Goal: Task Accomplishment & Management: Complete application form

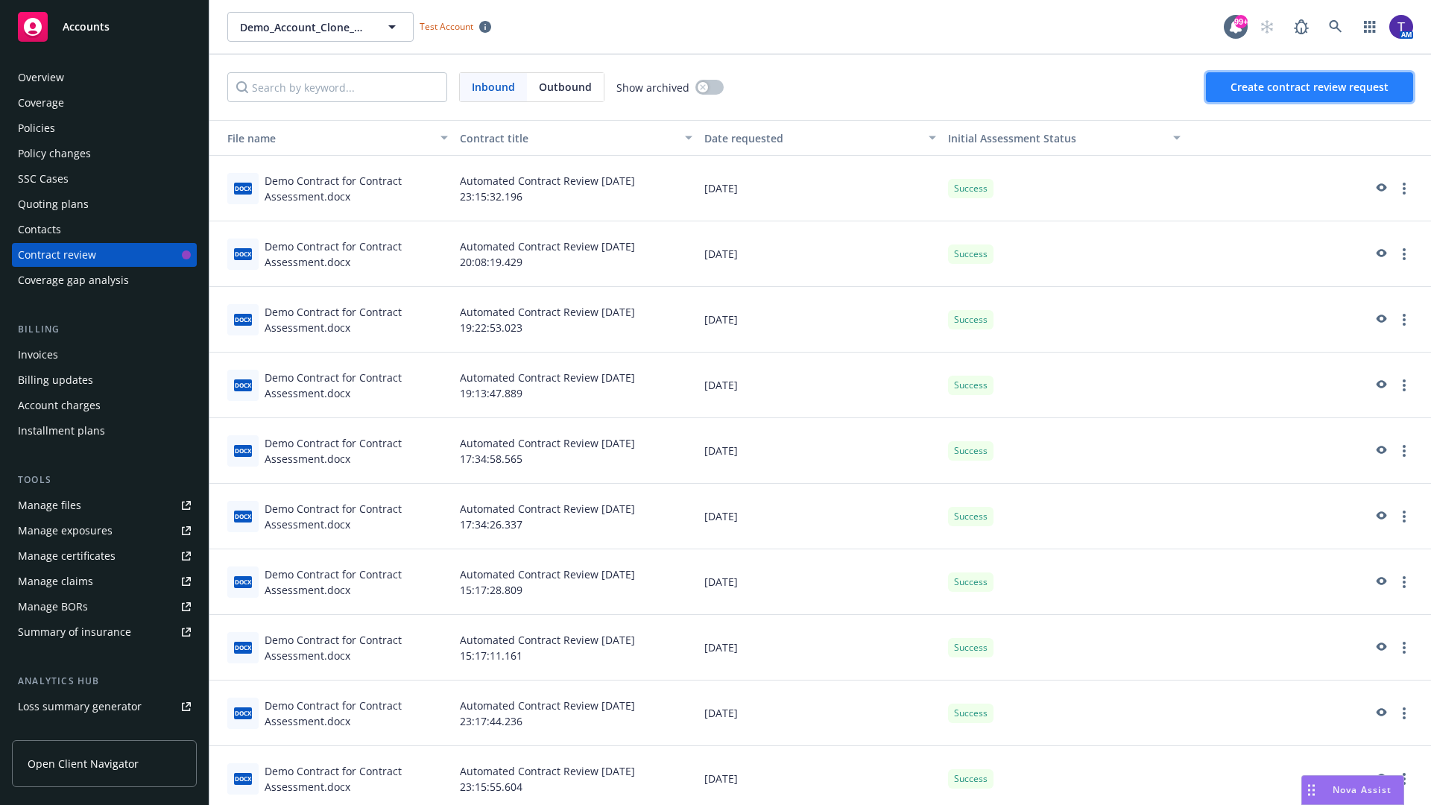
click at [1310, 87] on span "Create contract review request" at bounding box center [1309, 87] width 158 height 14
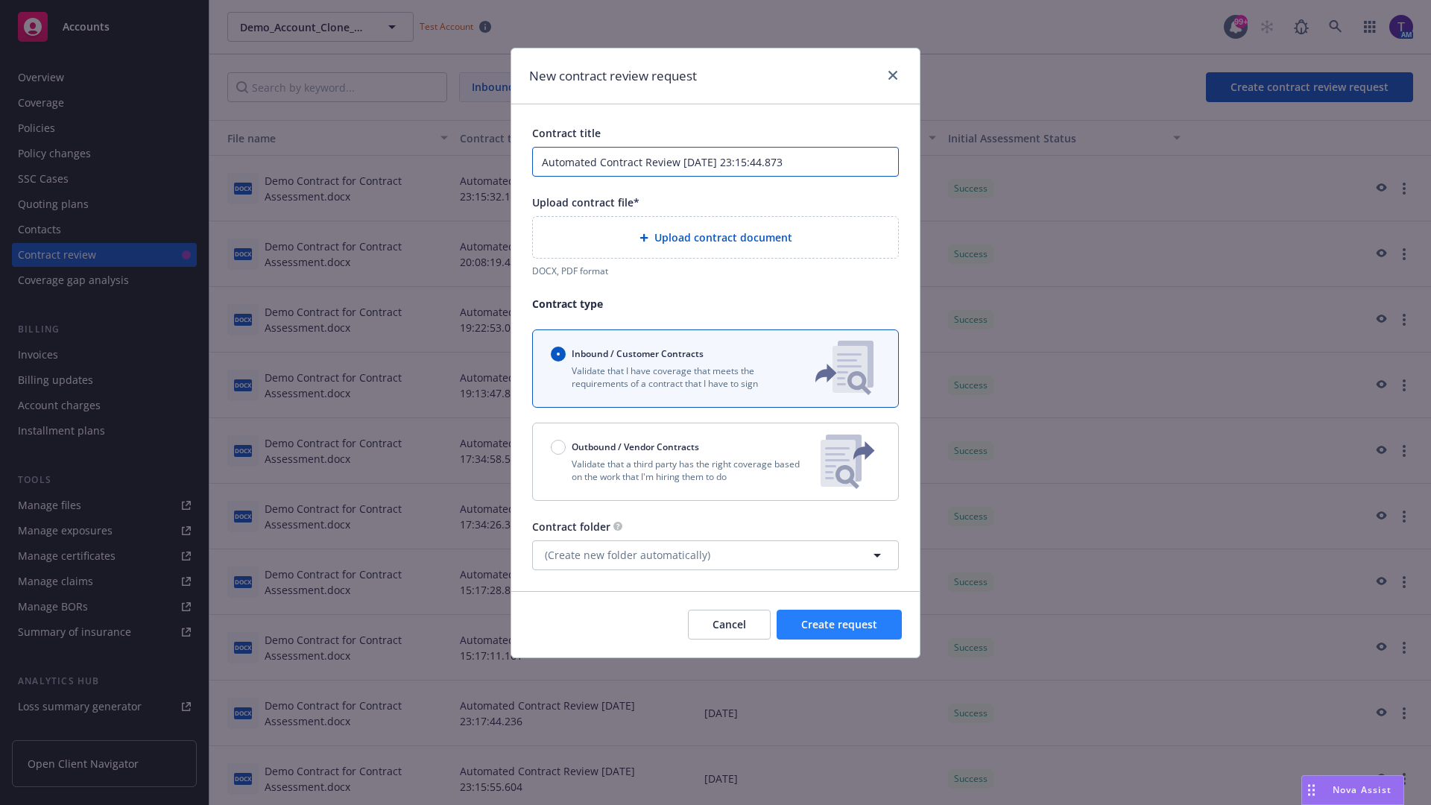
type input "Automated Contract Review 08-14-2025 23:15:44.873"
click at [715, 461] on p "Validate that a third party has the right coverage based on the work that I'm h…" at bounding box center [680, 470] width 258 height 25
radio input "false"
radio input "true"
click at [839, 631] on span "Create request" at bounding box center [839, 624] width 76 height 14
